Goal: Task Accomplishment & Management: Use online tool/utility

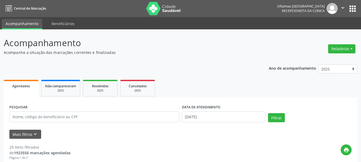
click at [334, 51] on button "Relatórios" at bounding box center [341, 48] width 27 height 9
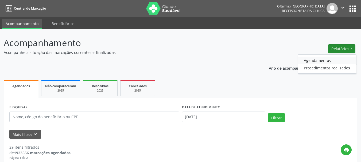
click at [309, 61] on link "Agendamentos" at bounding box center [326, 60] width 57 height 7
select select "8"
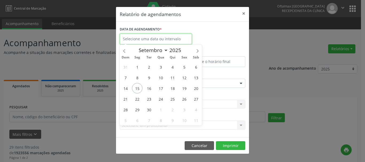
click at [166, 38] on input "text" at bounding box center [156, 39] width 72 height 11
click at [162, 90] on span "17" at bounding box center [160, 88] width 10 height 10
type input "17/09/2025"
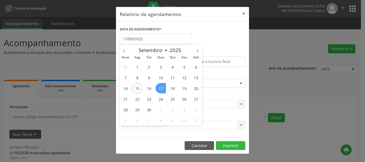
click at [162, 90] on span "17" at bounding box center [160, 88] width 10 height 10
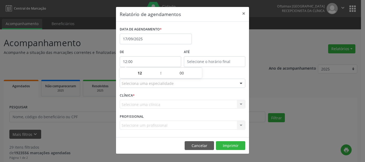
click at [156, 64] on input "12:00" at bounding box center [150, 61] width 61 height 11
click at [159, 70] on span at bounding box center [158, 70] width 4 height 5
type input "13:00"
type input "13"
click at [158, 70] on span at bounding box center [158, 70] width 4 height 5
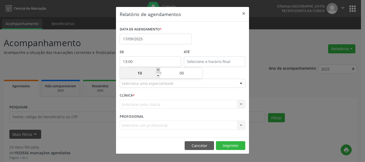
type input "14:00"
type input "14"
click at [158, 74] on span at bounding box center [158, 75] width 4 height 5
type input "13:00"
type input "13"
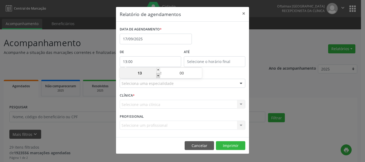
click at [158, 74] on span at bounding box center [158, 75] width 4 height 5
type input "12:00"
type input "12"
click at [158, 74] on span at bounding box center [158, 75] width 4 height 5
type input "11:00"
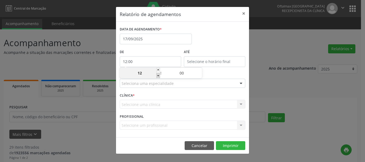
type input "11"
click at [158, 74] on span at bounding box center [158, 75] width 4 height 5
type input "10:00"
type input "10"
click at [158, 74] on span at bounding box center [158, 75] width 4 height 5
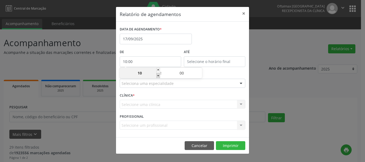
type input "09:00"
type input "09"
click at [158, 74] on span at bounding box center [158, 75] width 4 height 5
type input "08:00"
type input "08"
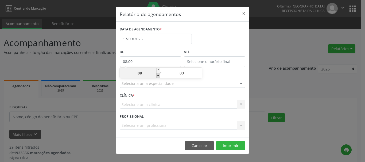
click at [158, 74] on span at bounding box center [158, 75] width 4 height 5
type input "07:00"
type input "07"
click at [158, 74] on span at bounding box center [158, 75] width 4 height 5
type input "06:00"
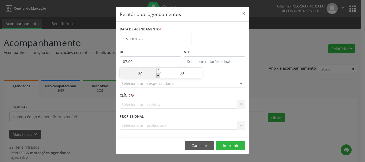
type input "06"
click at [158, 74] on span at bounding box center [158, 75] width 4 height 5
type input "05:00"
type input "05"
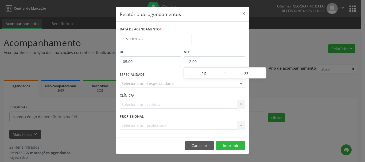
click at [198, 63] on input "12:00" at bounding box center [214, 61] width 61 height 11
click at [222, 71] on span at bounding box center [222, 70] width 4 height 5
type input "13:00"
type input "13"
click at [222, 71] on span at bounding box center [222, 70] width 4 height 5
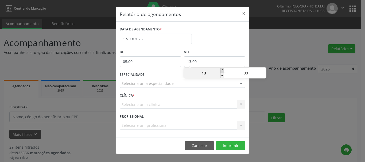
type input "14:00"
type input "14"
click at [222, 71] on span at bounding box center [222, 70] width 4 height 5
type input "15:00"
type input "15"
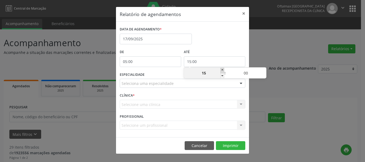
click at [222, 71] on span at bounding box center [222, 70] width 4 height 5
type input "16:00"
type input "16"
click at [222, 71] on span at bounding box center [222, 70] width 4 height 5
type input "17:00"
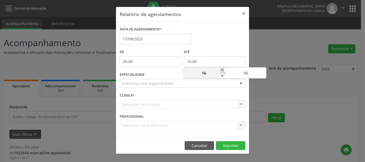
type input "17"
click at [222, 71] on span at bounding box center [222, 70] width 4 height 5
type input "18:00"
type input "18"
click at [222, 71] on span at bounding box center [222, 70] width 4 height 5
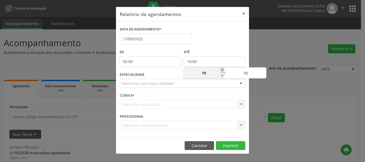
type input "19:00"
type input "19"
click at [222, 70] on span at bounding box center [222, 70] width 4 height 5
type input "20:00"
type input "20"
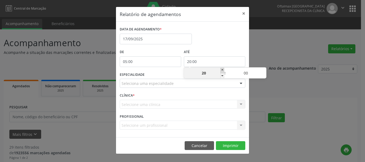
click at [222, 70] on span at bounding box center [222, 70] width 4 height 5
type input "21:00"
type input "21"
click at [222, 70] on span at bounding box center [222, 70] width 4 height 5
type input "22:00"
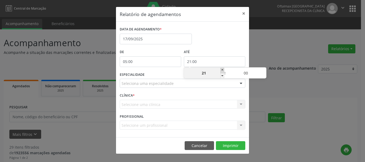
type input "22"
click at [222, 70] on span at bounding box center [222, 70] width 4 height 5
type input "23:00"
type input "23"
click at [275, 81] on div "Relatório de agendamentos × DATA DE AGENDAMENTO * [DATE] De 05:00 ATÉ 23:00 ESP…" at bounding box center [182, 81] width 365 height 162
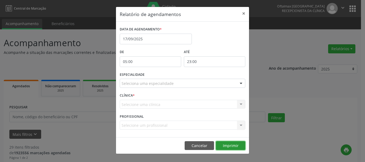
drag, startPoint x: 225, startPoint y: 146, endPoint x: 225, endPoint y: 141, distance: 4.8
click at [225, 143] on button "Imprimir" at bounding box center [230, 145] width 29 height 9
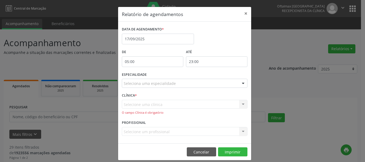
click at [152, 98] on div "CLÍNICA * Selecione uma clínica Nenhum resultado encontrado para: " " Não há ne…" at bounding box center [184, 105] width 128 height 27
click at [144, 103] on div "Selecione uma clínica Nenhum resultado encontrado para: " " Não há nenhuma opçã…" at bounding box center [184, 107] width 125 height 15
click at [144, 112] on div "Selecione uma clínica Nenhum resultado encontrado para: " " Não há nenhuma opçã…" at bounding box center [184, 107] width 125 height 15
drag, startPoint x: 150, startPoint y: 106, endPoint x: 155, endPoint y: 101, distance: 6.8
click at [150, 106] on div "Selecione uma clínica Nenhum resultado encontrado para: " " Não há nenhuma opçã…" at bounding box center [184, 107] width 125 height 15
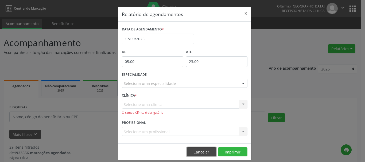
click at [195, 150] on button "Cancelar" at bounding box center [201, 151] width 29 height 9
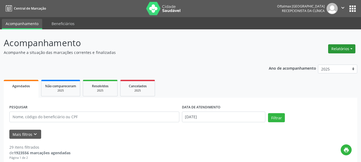
click at [337, 48] on button "Relatórios" at bounding box center [341, 48] width 27 height 9
click at [306, 62] on link "Agendamentos" at bounding box center [326, 60] width 57 height 7
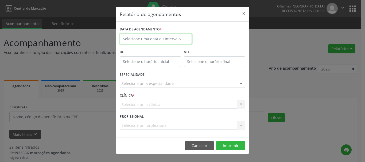
click at [147, 36] on input "text" at bounding box center [156, 39] width 72 height 11
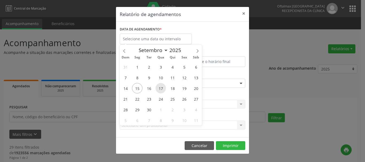
click at [159, 89] on span "17" at bounding box center [160, 88] width 10 height 10
type input "17/09/2025"
click at [159, 89] on span "17" at bounding box center [160, 88] width 10 height 10
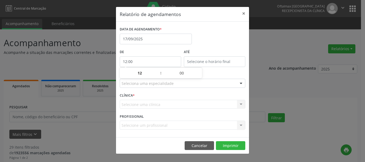
click at [150, 62] on input "12:00" at bounding box center [150, 61] width 61 height 11
click at [158, 75] on span at bounding box center [158, 75] width 4 height 5
type input "11:00"
type input "11"
click at [158, 75] on span at bounding box center [158, 75] width 4 height 5
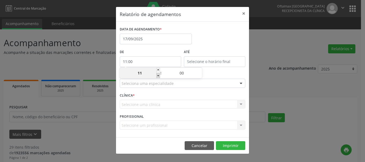
type input "10:00"
type input "10"
click at [158, 75] on span at bounding box center [158, 75] width 4 height 5
type input "09:00"
type input "09"
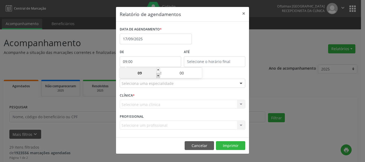
click at [158, 75] on span at bounding box center [158, 75] width 4 height 5
type input "08:00"
type input "08"
click at [158, 75] on span at bounding box center [158, 75] width 4 height 5
type input "07:00"
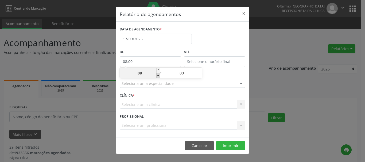
type input "07"
click at [158, 75] on span at bounding box center [158, 75] width 4 height 5
type input "06:00"
type input "06"
click at [158, 75] on span at bounding box center [158, 75] width 4 height 5
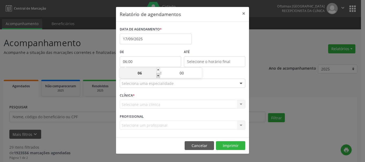
type input "05:00"
type input "05"
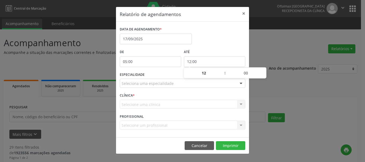
click at [190, 61] on input "12:00" at bounding box center [214, 61] width 61 height 11
click at [200, 61] on input "12:00" at bounding box center [214, 61] width 61 height 11
click at [220, 70] on span at bounding box center [222, 70] width 4 height 5
type input "13:00"
type input "13"
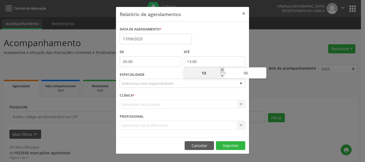
click at [220, 70] on span at bounding box center [222, 70] width 4 height 5
type input "14:00"
type input "14"
click at [220, 70] on span at bounding box center [222, 70] width 4 height 5
type input "15:00"
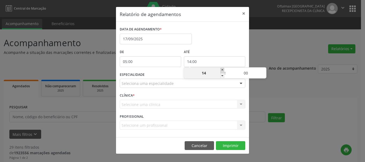
type input "15"
click at [220, 70] on span at bounding box center [222, 70] width 4 height 5
type input "16:00"
type input "16"
click at [220, 70] on span at bounding box center [222, 70] width 4 height 5
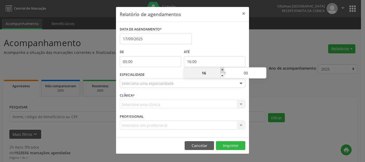
type input "17:00"
type input "17"
click at [220, 70] on span at bounding box center [222, 70] width 4 height 5
type input "18:00"
type input "18"
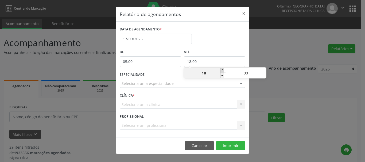
click at [220, 70] on span at bounding box center [222, 70] width 4 height 5
type input "19:00"
type input "19"
click at [220, 70] on span at bounding box center [222, 70] width 4 height 5
type input "20:00"
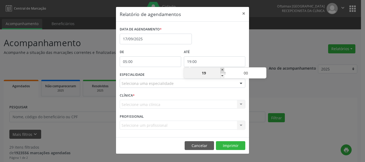
type input "20"
click at [220, 70] on span at bounding box center [222, 70] width 4 height 5
type input "21:00"
type input "21"
click at [220, 70] on span at bounding box center [222, 70] width 4 height 5
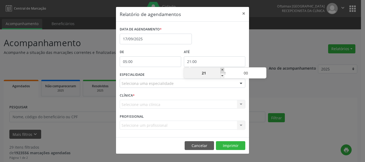
type input "22:00"
type input "22"
click at [220, 70] on span at bounding box center [222, 70] width 4 height 5
type input "23:00"
type input "23"
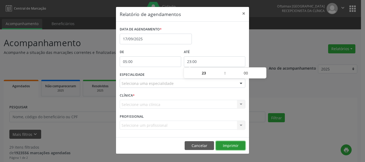
click at [222, 143] on button "Imprimir" at bounding box center [230, 145] width 29 height 9
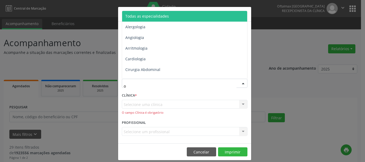
type input "of"
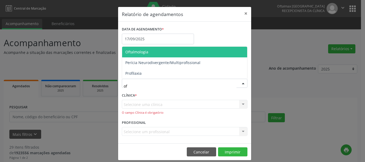
click at [143, 52] on span "Oftalmologia" at bounding box center [136, 51] width 23 height 5
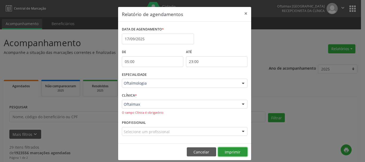
click at [233, 151] on button "Imprimir" at bounding box center [232, 151] width 29 height 9
